Goal: Task Accomplishment & Management: Use online tool/utility

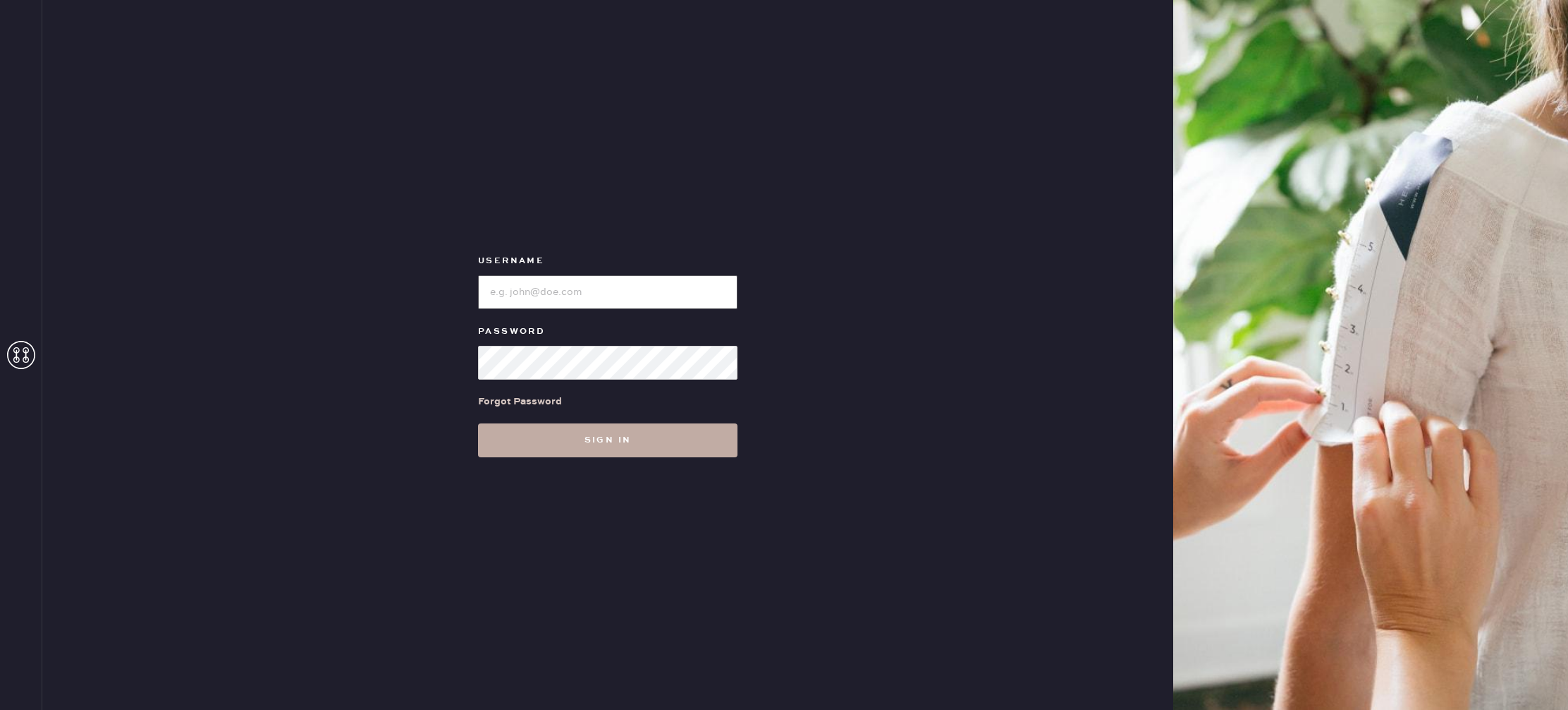
type input "reformationrittenhouse"
click at [580, 444] on button "Sign in" at bounding box center [607, 440] width 260 height 34
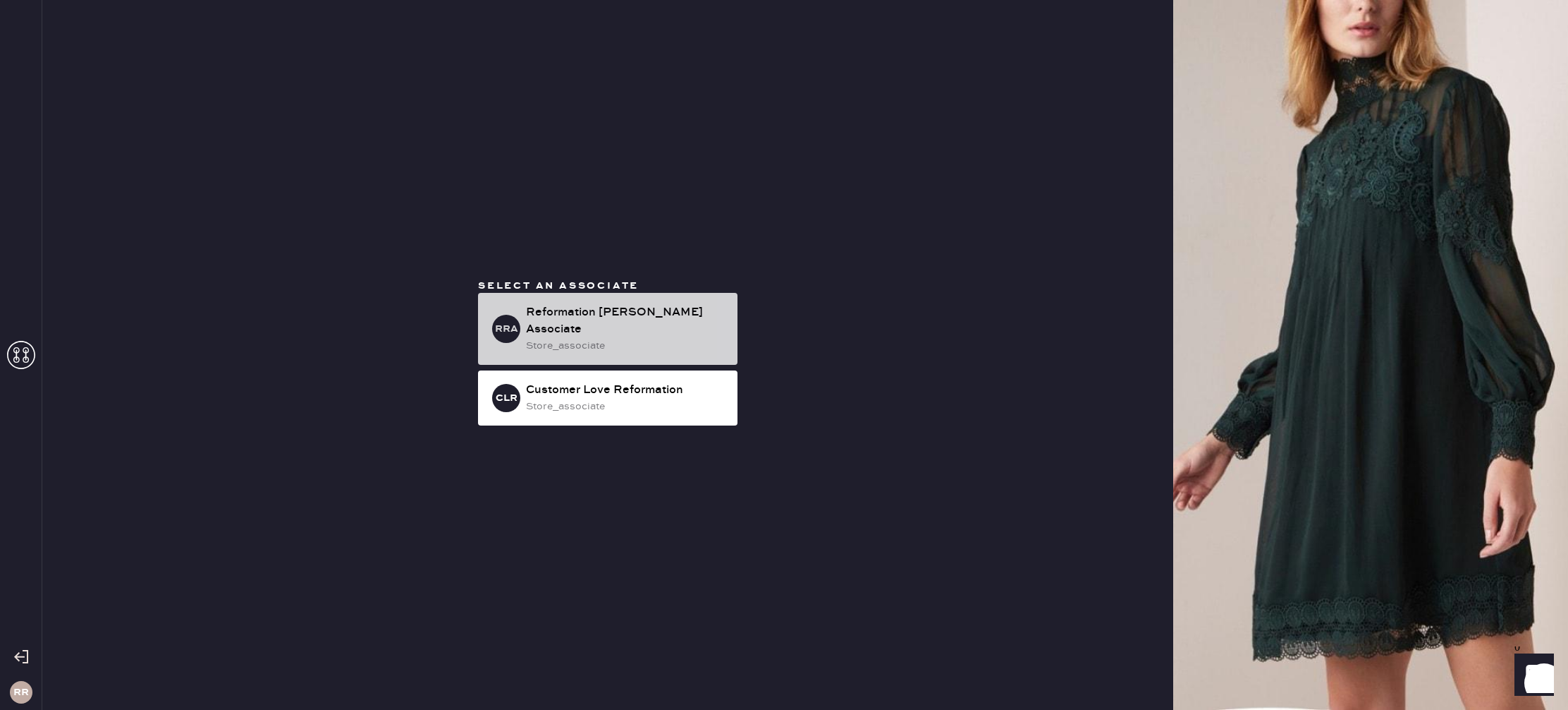
click at [545, 323] on div "Reformation [PERSON_NAME] Associate" at bounding box center [626, 321] width 200 height 34
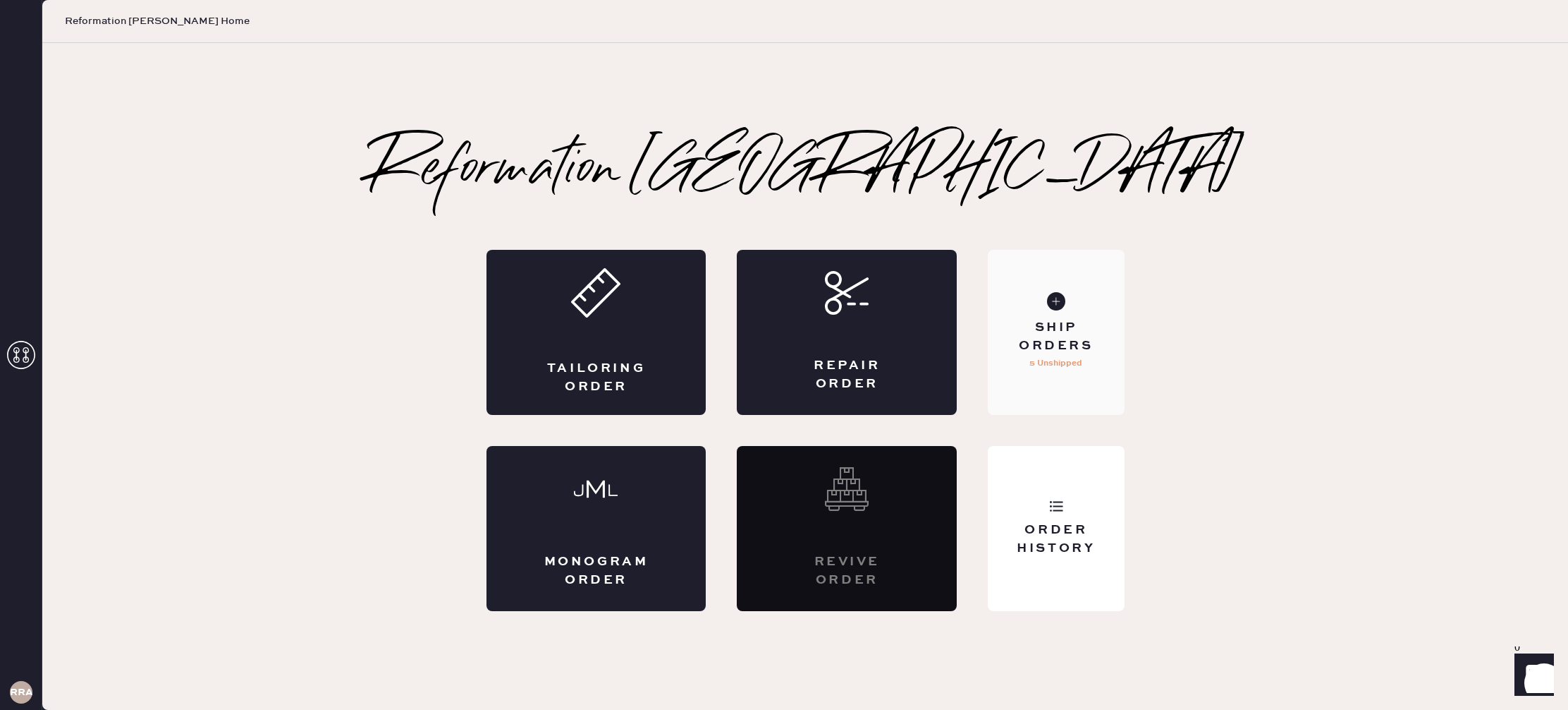
click at [1018, 302] on div "Ship Orders 5 Unshipped" at bounding box center [1055, 332] width 136 height 165
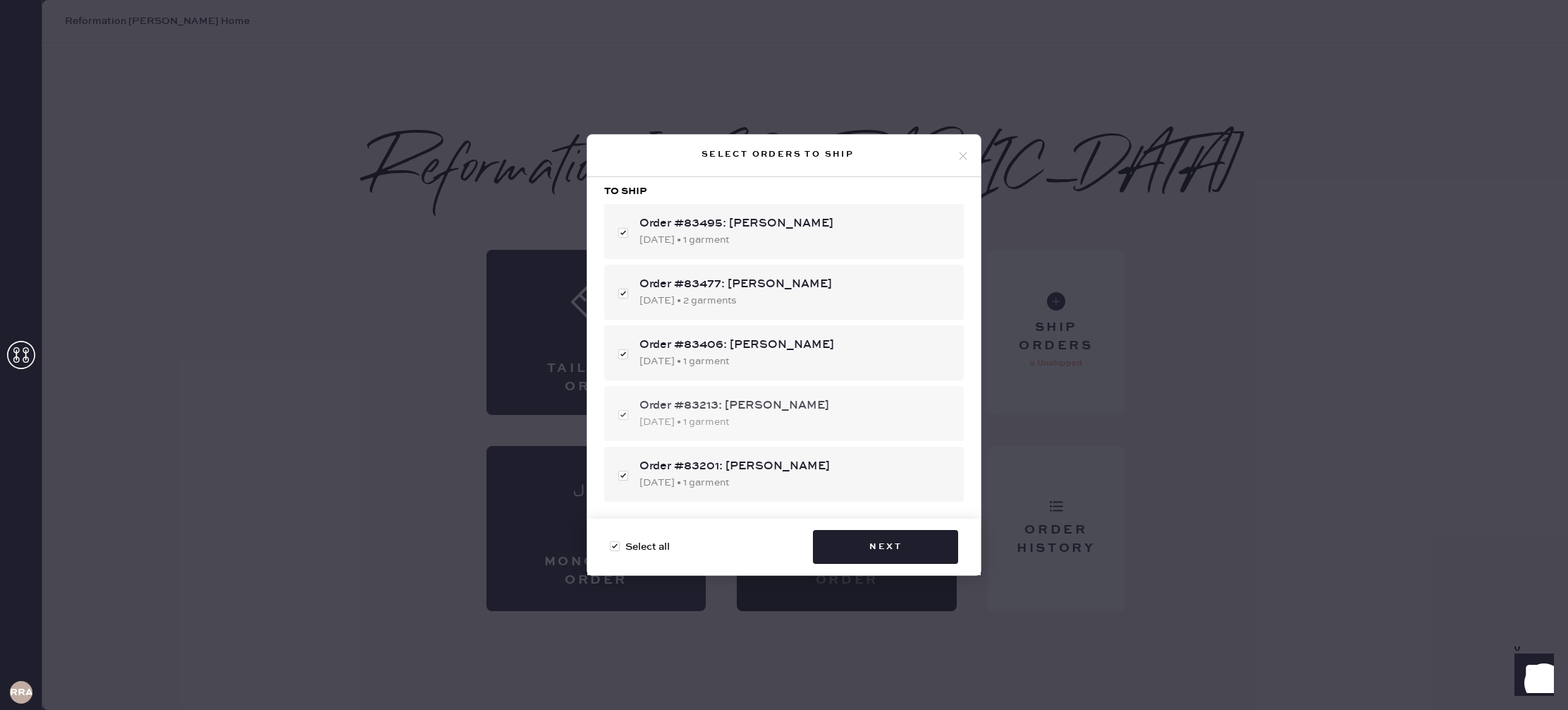
scroll to position [89, 0]
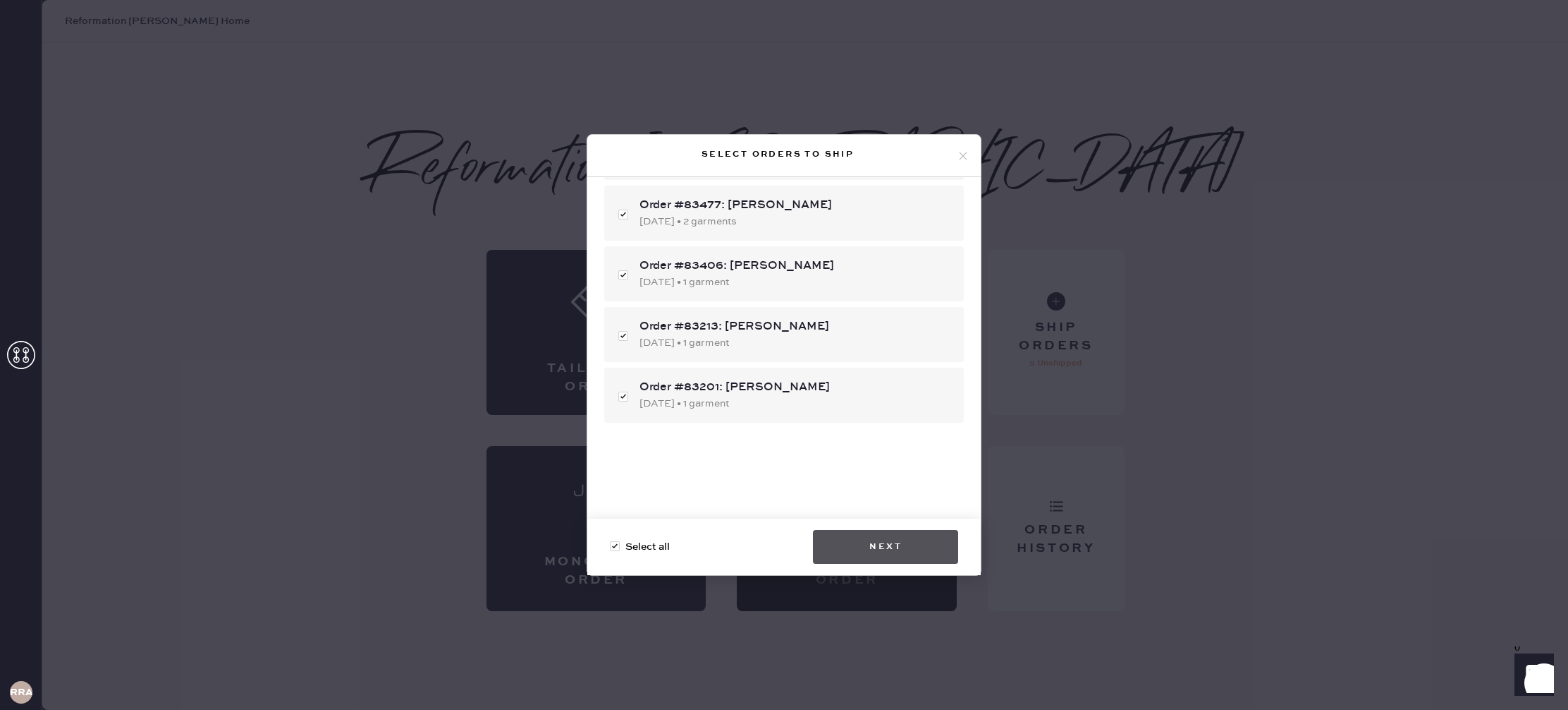
click at [898, 546] on button "Next" at bounding box center [885, 546] width 145 height 34
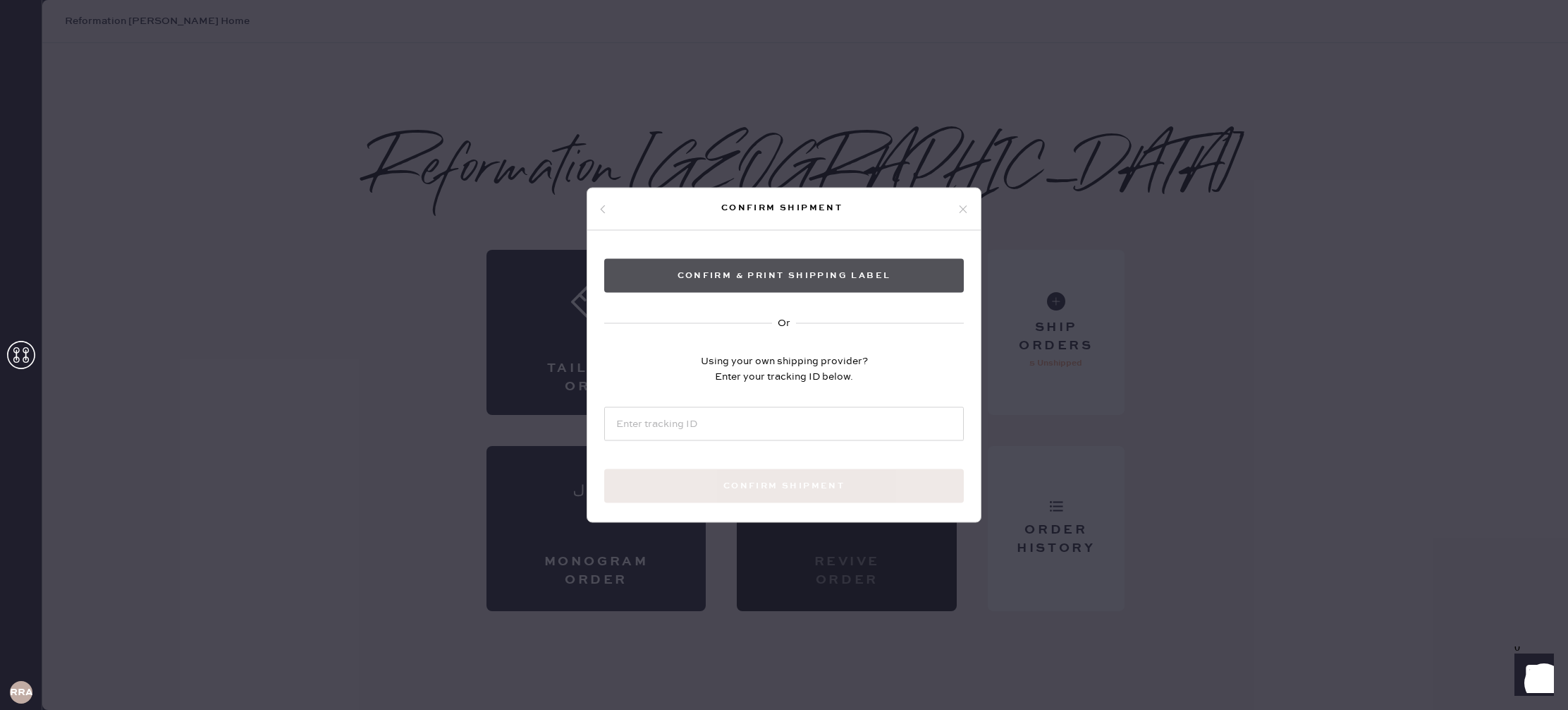
click at [888, 270] on button "Confirm & Print shipping label" at bounding box center [784, 275] width 359 height 34
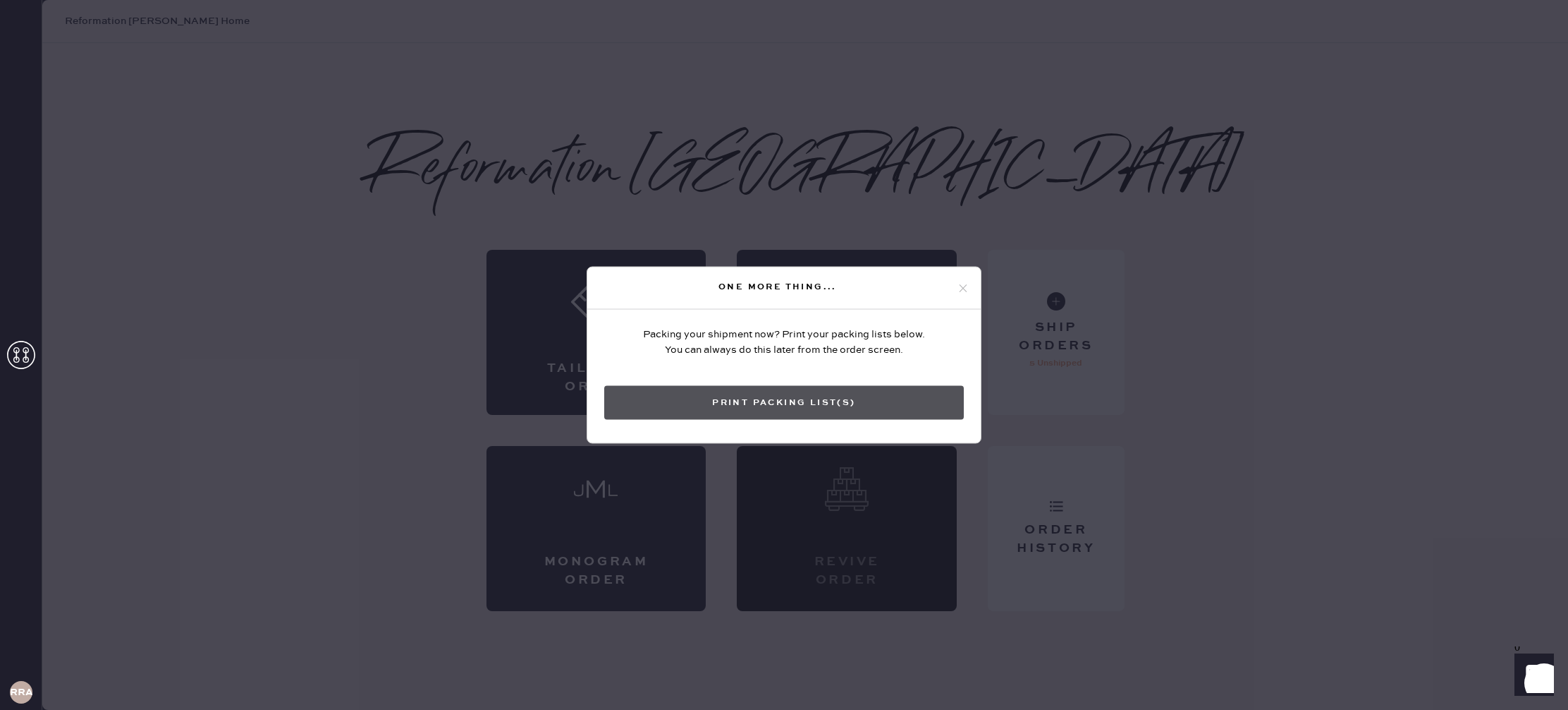
click at [856, 410] on button "Print Packing List(s)" at bounding box center [784, 402] width 359 height 34
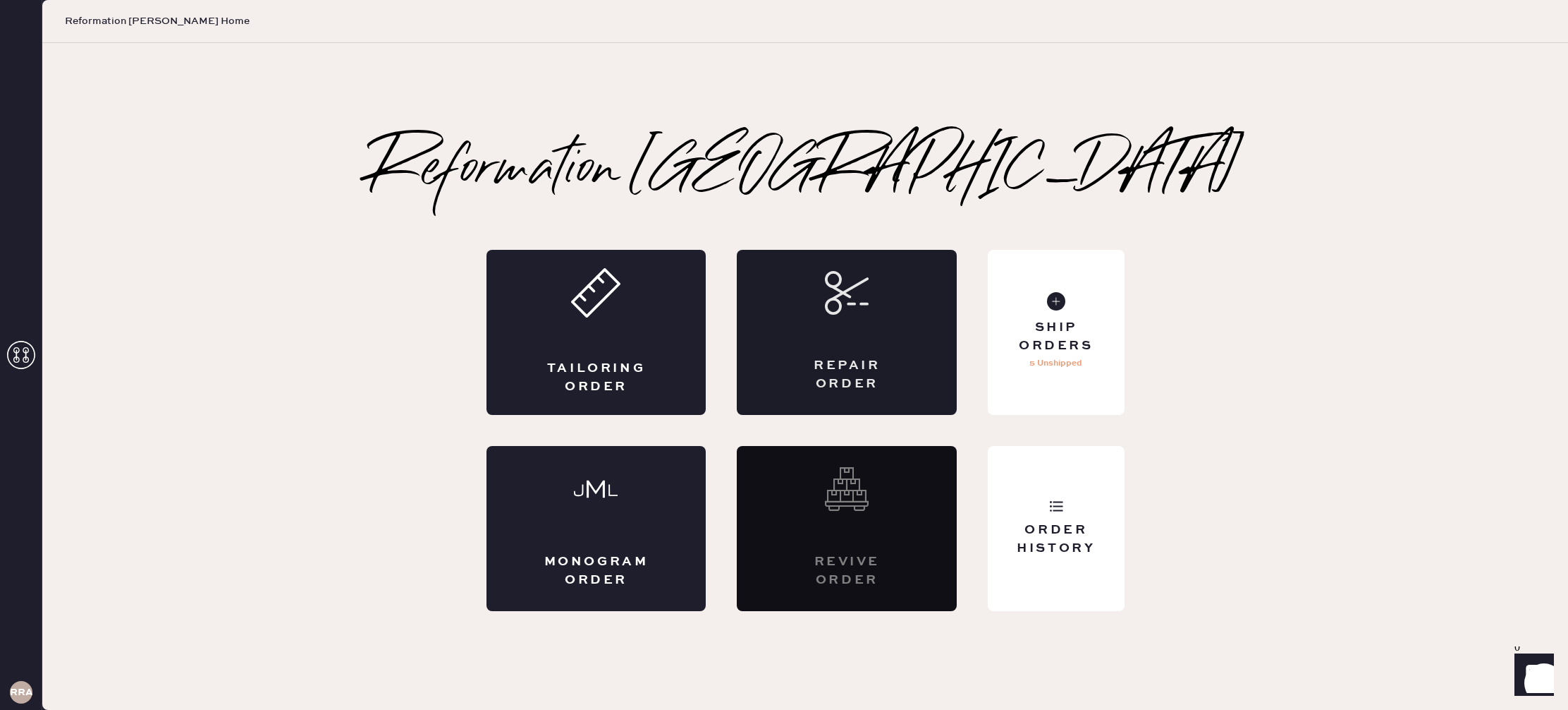
scroll to position [0, 0]
